Goal: Task Accomplishment & Management: Use online tool/utility

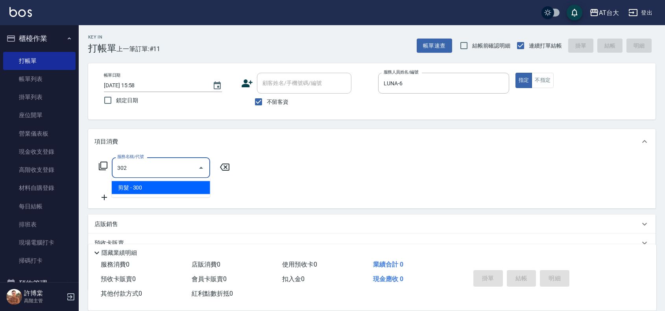
type input "剪髮(302)"
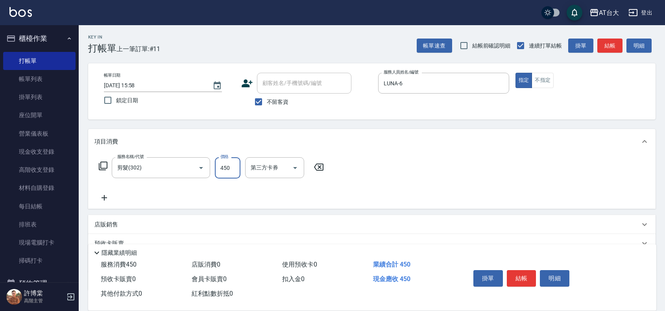
type input "450"
click at [529, 273] on button "結帳" at bounding box center [521, 278] width 29 height 17
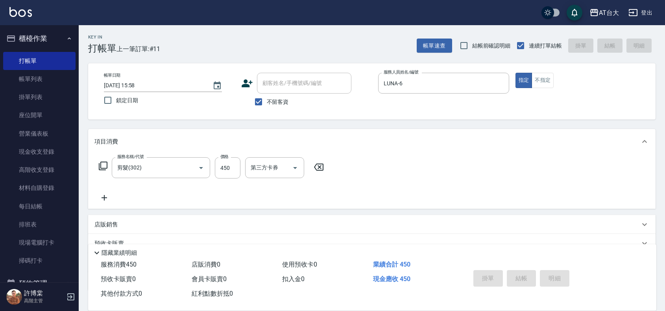
type input "[DATE] 17:20"
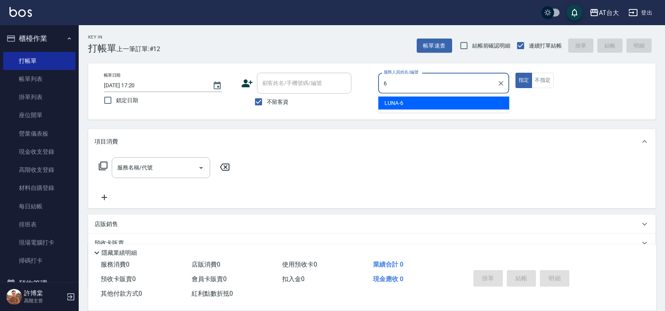
type input "LUNA-6"
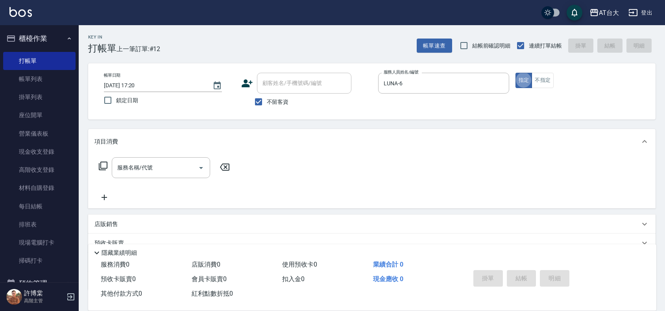
type button "true"
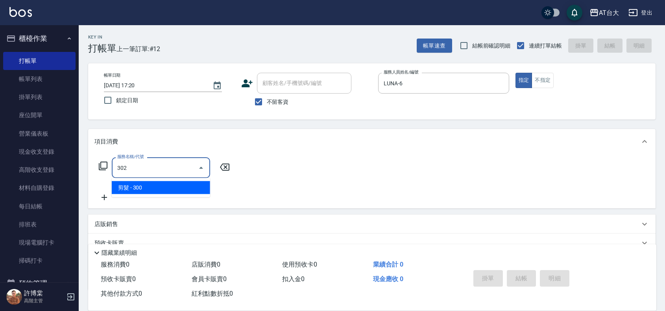
type input "剪髮(302)"
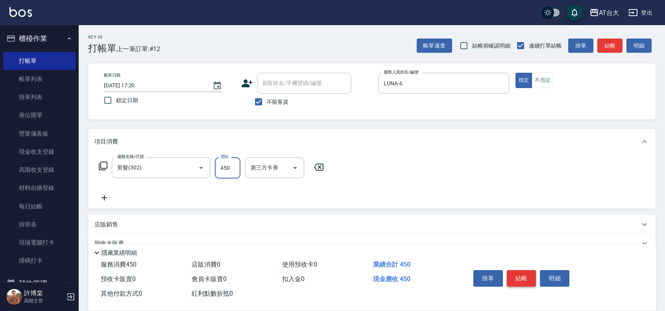
type input "450"
click at [529, 270] on button "結帳" at bounding box center [521, 278] width 29 height 17
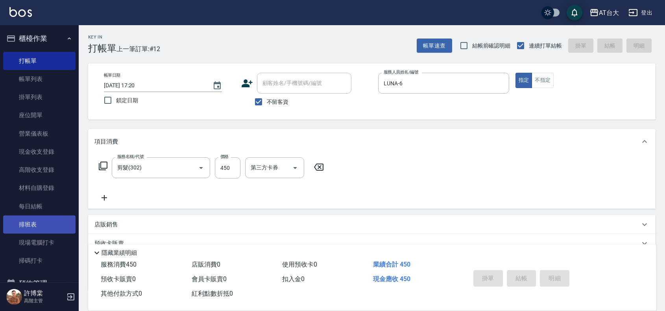
type input "[DATE] 17:21"
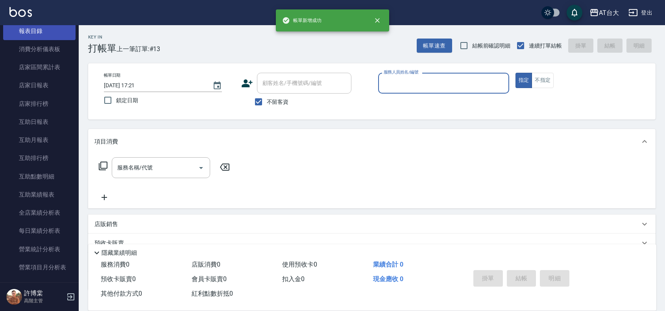
scroll to position [344, 0]
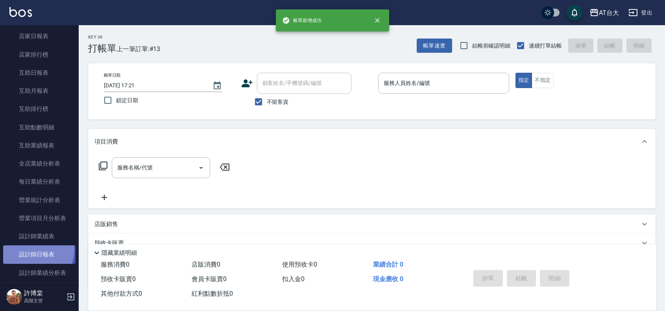
click at [31, 250] on link "設計師日報表" at bounding box center [39, 254] width 72 height 18
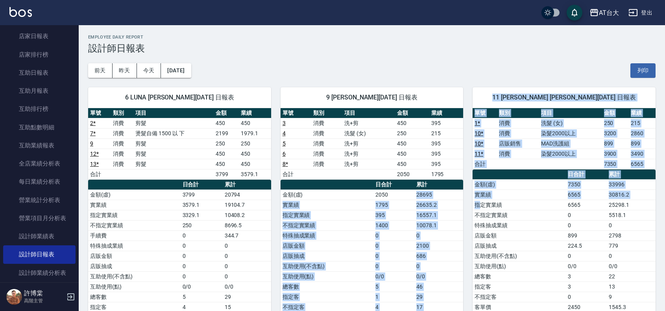
drag, startPoint x: 415, startPoint y: 193, endPoint x: 482, endPoint y: 201, distance: 67.3
click at [482, 201] on div "6 LUNA [PERSON_NAME][DATE] 日報表 單號 類別 項目 金額 業績 2 * 消費 剪髮 450 450 7 * 消費 燙髮自備 150…" at bounding box center [367, 220] width 577 height 285
click at [469, 195] on div "11 [PERSON_NAME] [PERSON_NAME][DATE] 日報表 單號 類別 項目 金額 業績 1 * 消費 洗髮 (女) 250 215 1…" at bounding box center [559, 220] width 192 height 285
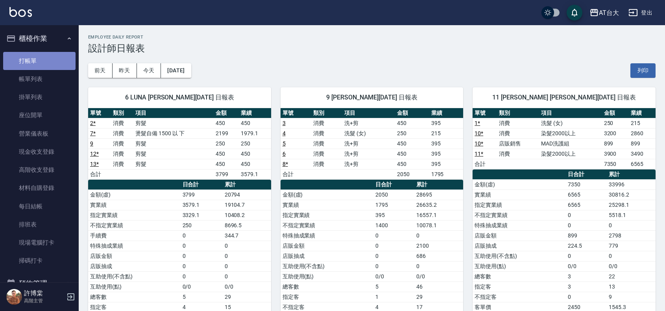
click at [47, 61] on link "打帳單" at bounding box center [39, 61] width 72 height 18
